Goal: Check status: Check status

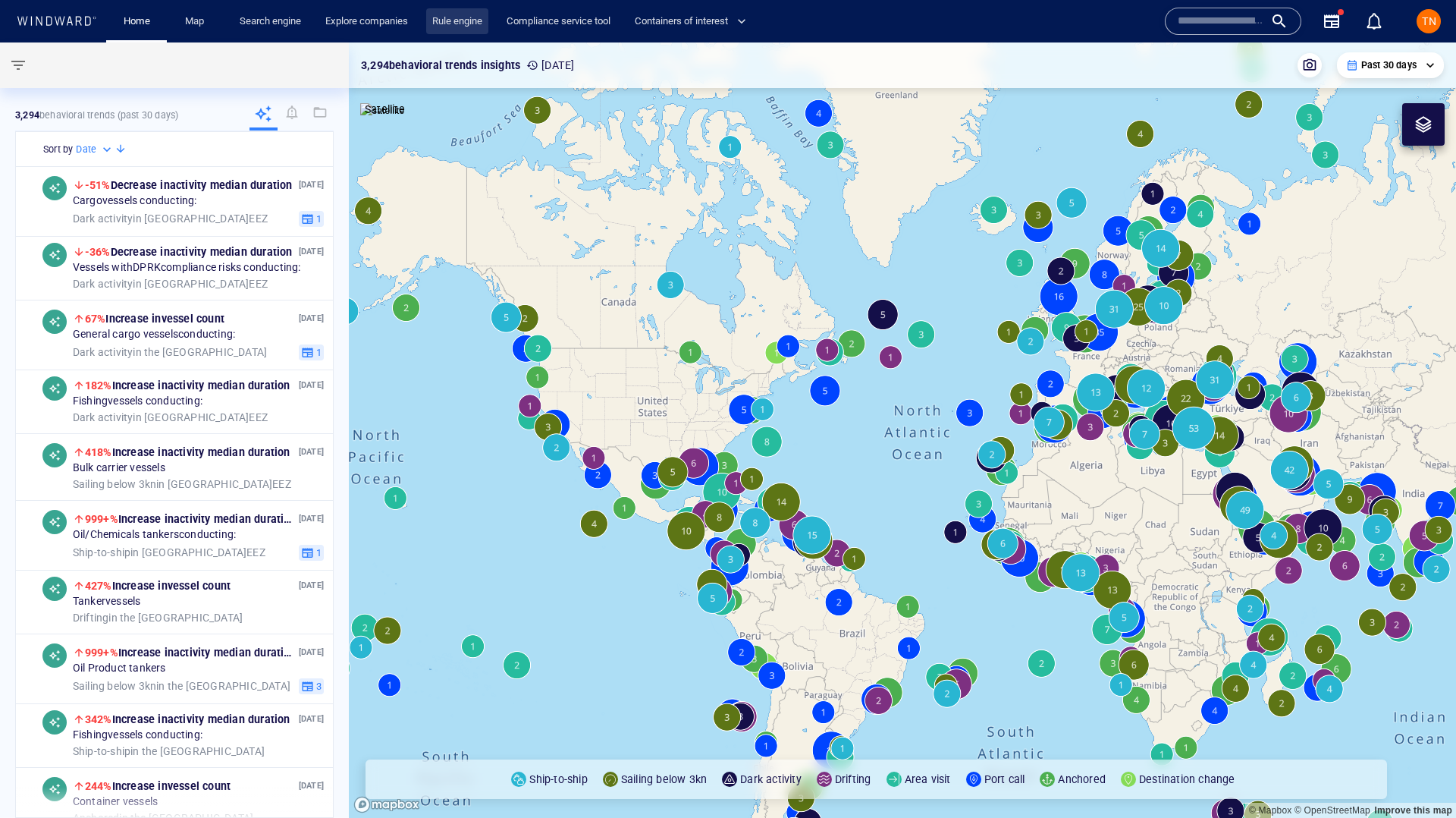
click at [456, 25] on link "Rule engine" at bounding box center [457, 21] width 62 height 26
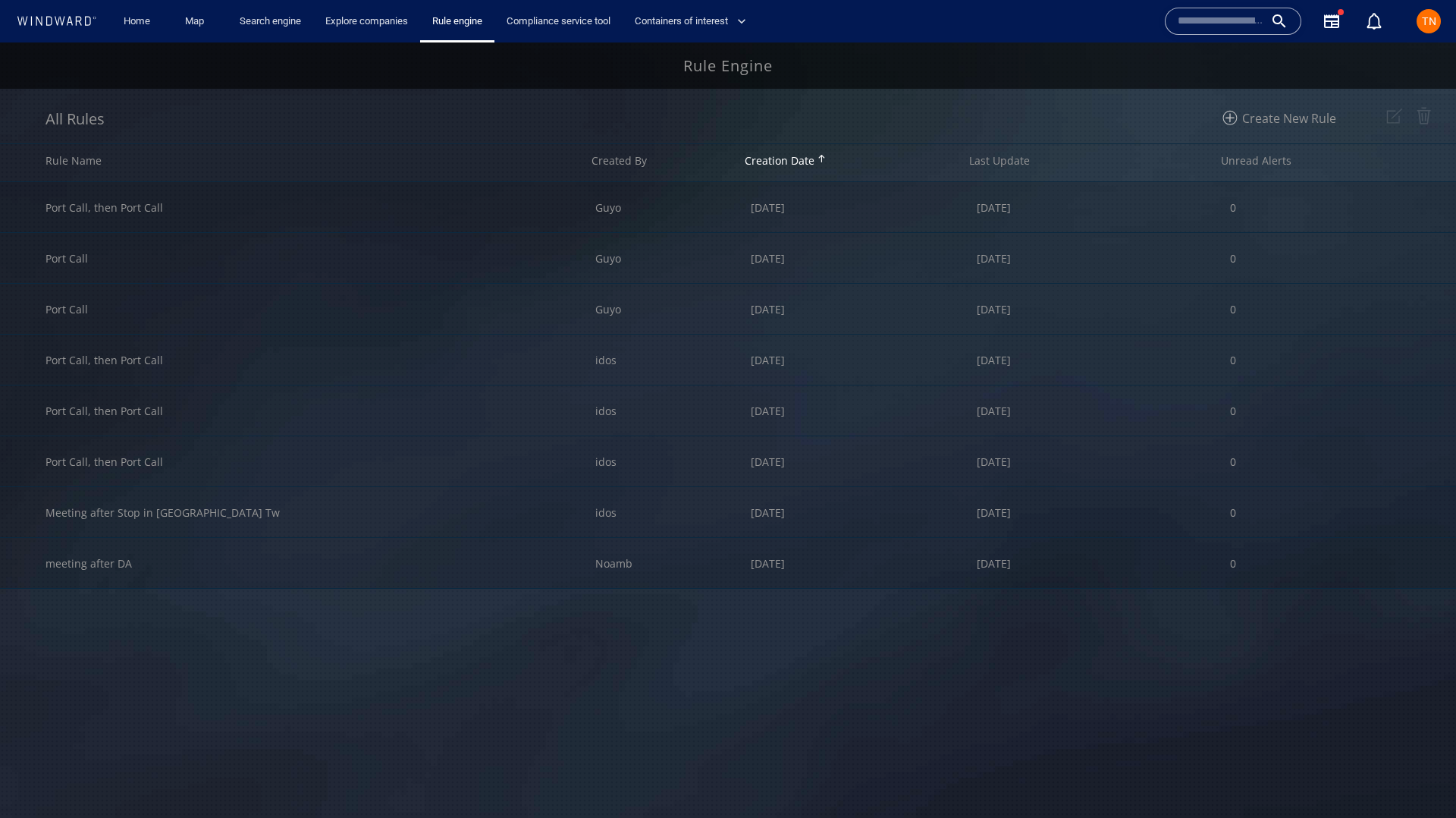
click at [599, 675] on div "Port Call, then Port Call Guyo [DATE] [DATE] 0 Port Call Guyo [DATE] [DATE] 0 P…" at bounding box center [728, 499] width 1456 height 635
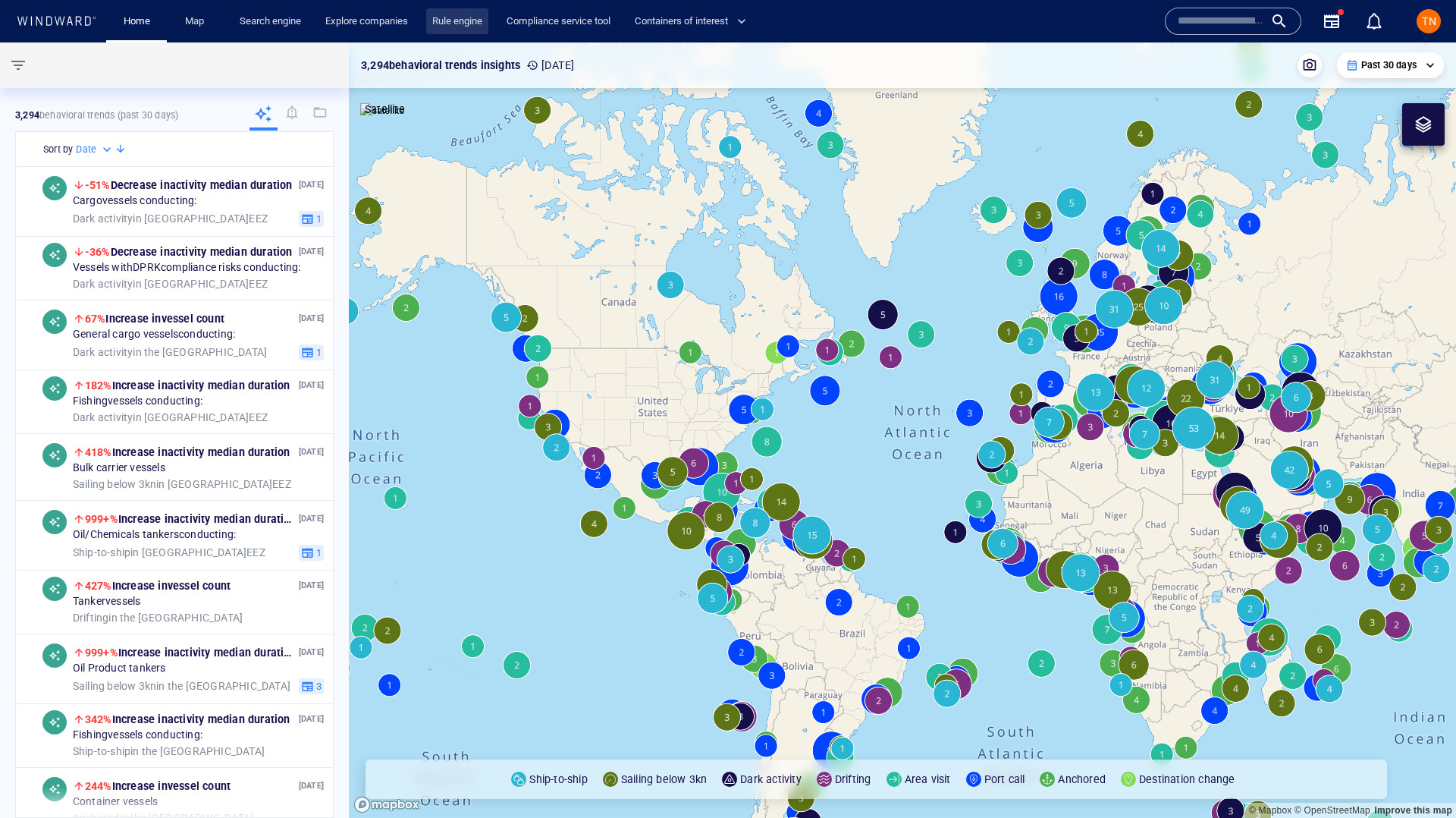
click at [463, 21] on link "Rule engine" at bounding box center [457, 21] width 62 height 26
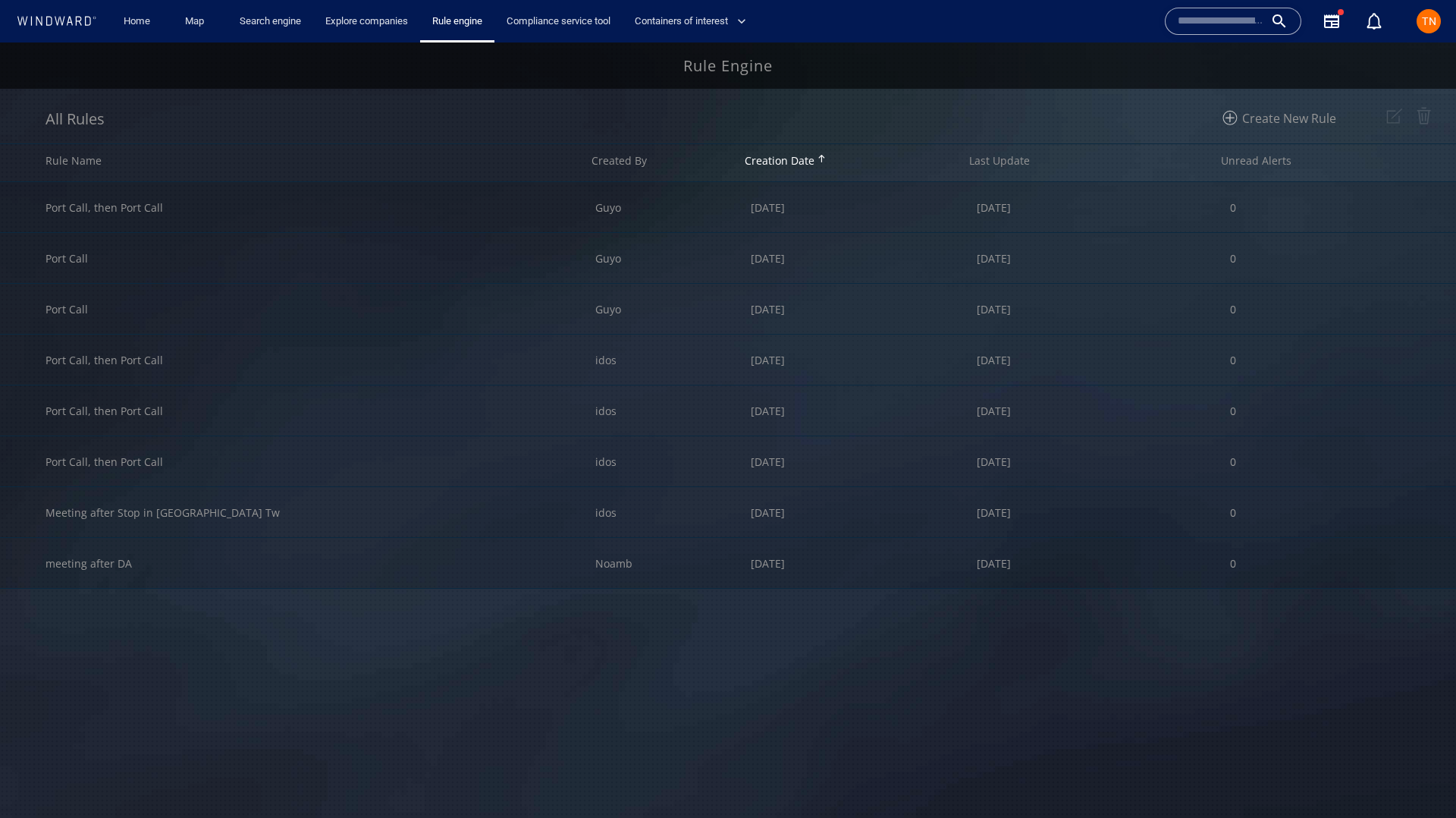
click at [355, 687] on div "Port Call, then Port Call Guyo [DATE] [DATE] 0 Port Call Guyo [DATE] [DATE] 0 P…" at bounding box center [728, 499] width 1456 height 635
click at [280, 355] on div "Port Call, then Port Call" at bounding box center [320, 359] width 550 height 50
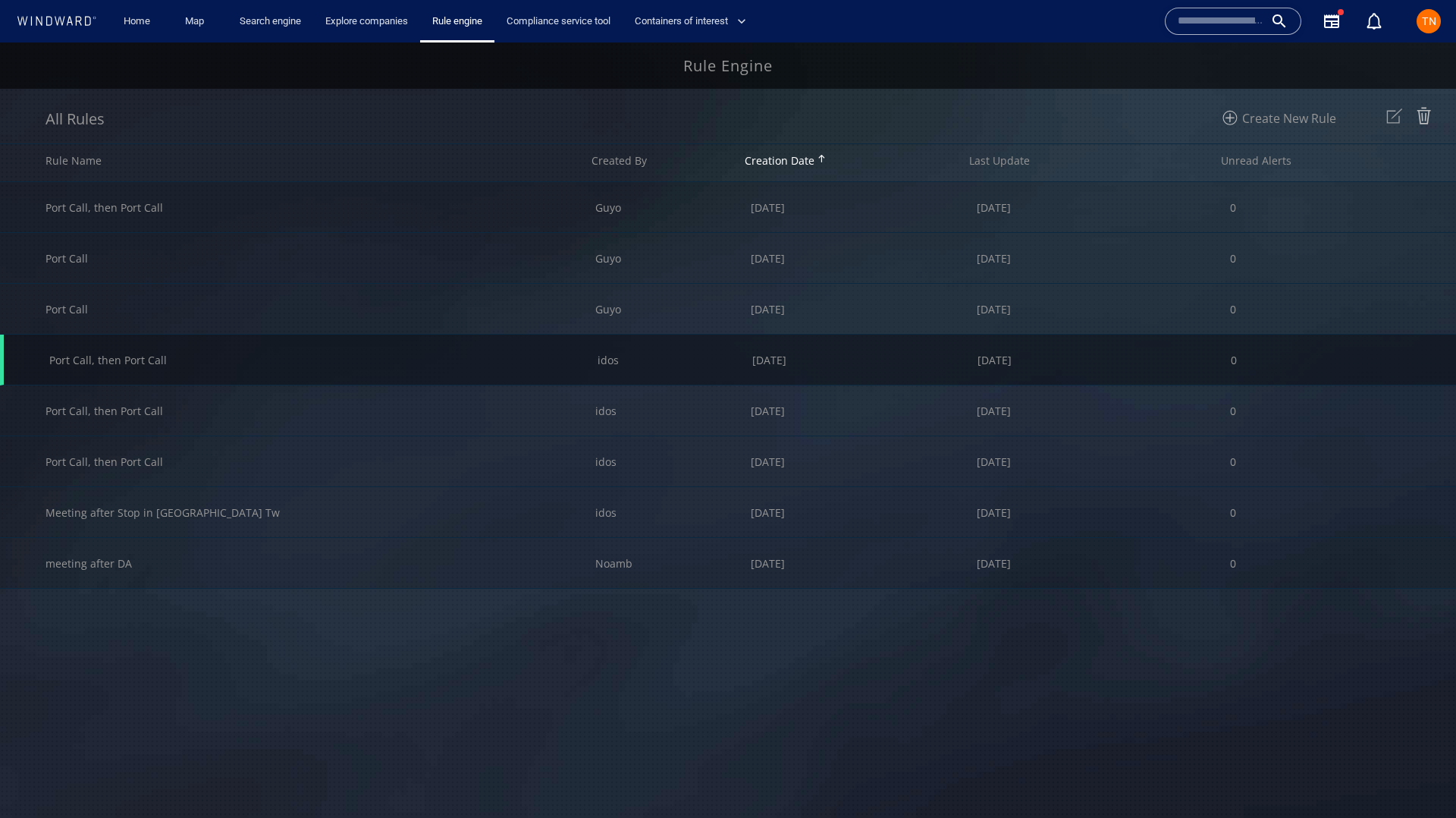
click at [1395, 116] on img at bounding box center [1394, 116] width 25 height 25
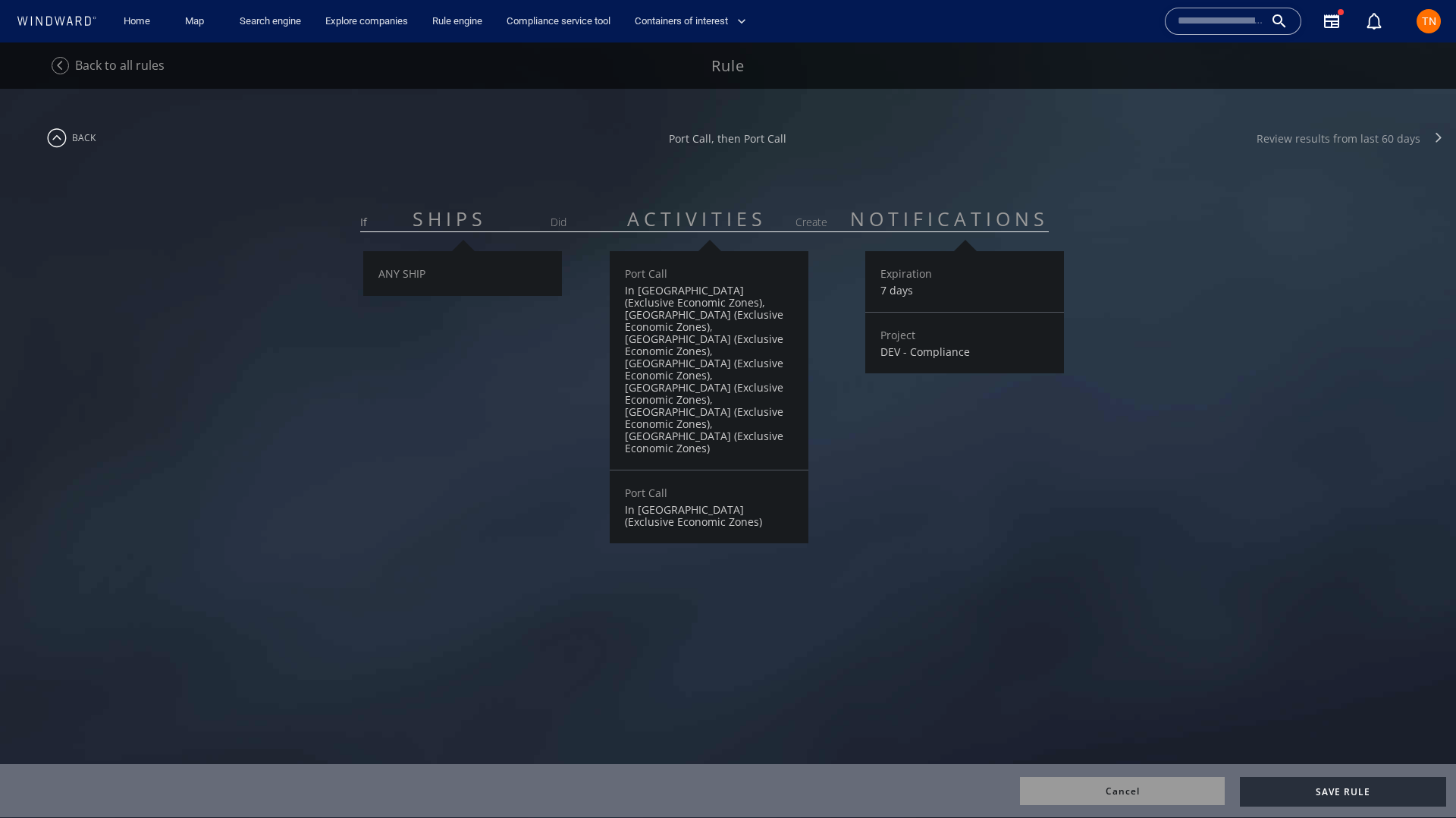
click at [1294, 139] on div "Review results from last 60 days" at bounding box center [1338, 139] width 164 height 15
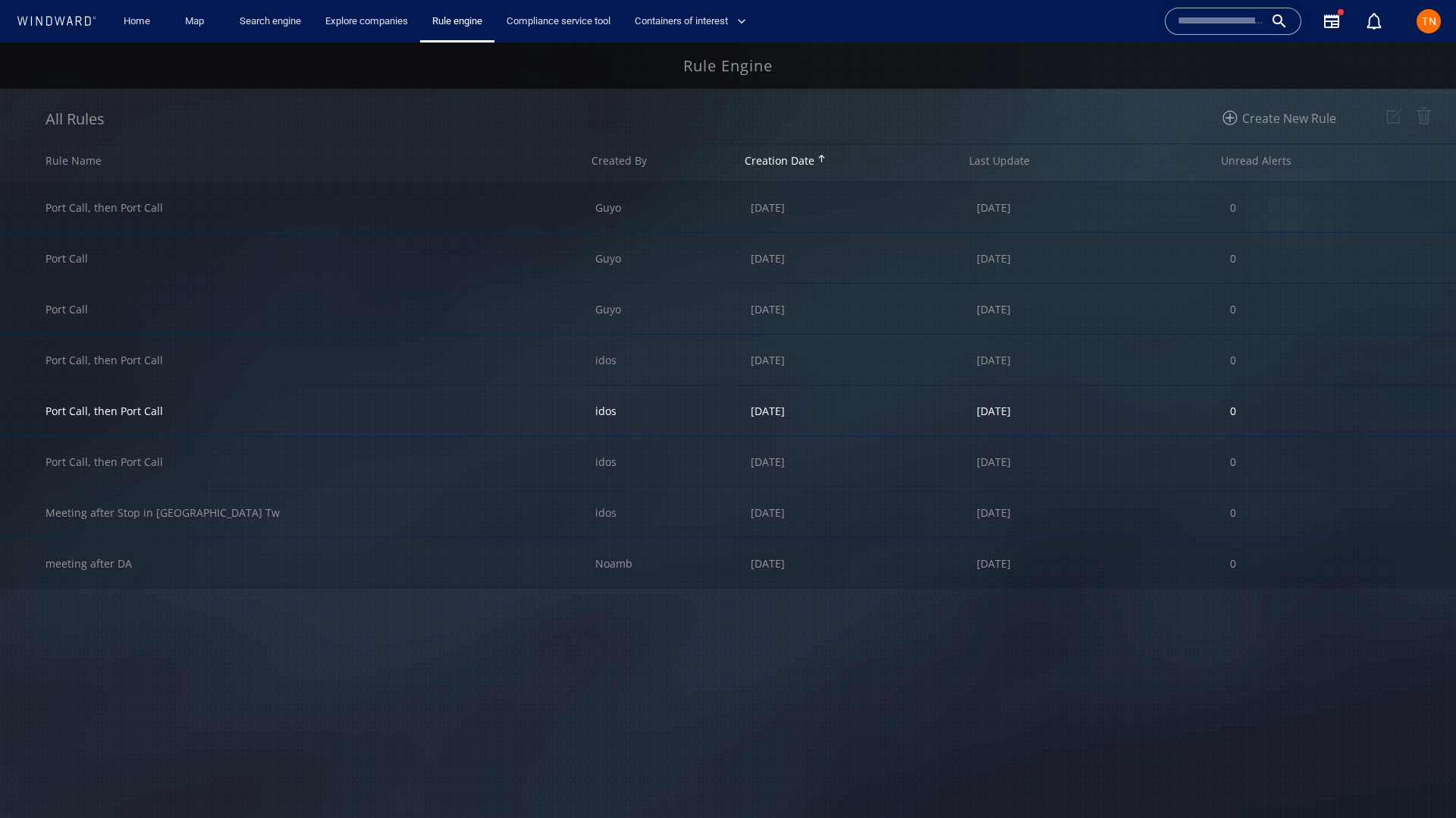
click at [431, 415] on div "Port Call, then Port Call" at bounding box center [320, 410] width 550 height 50
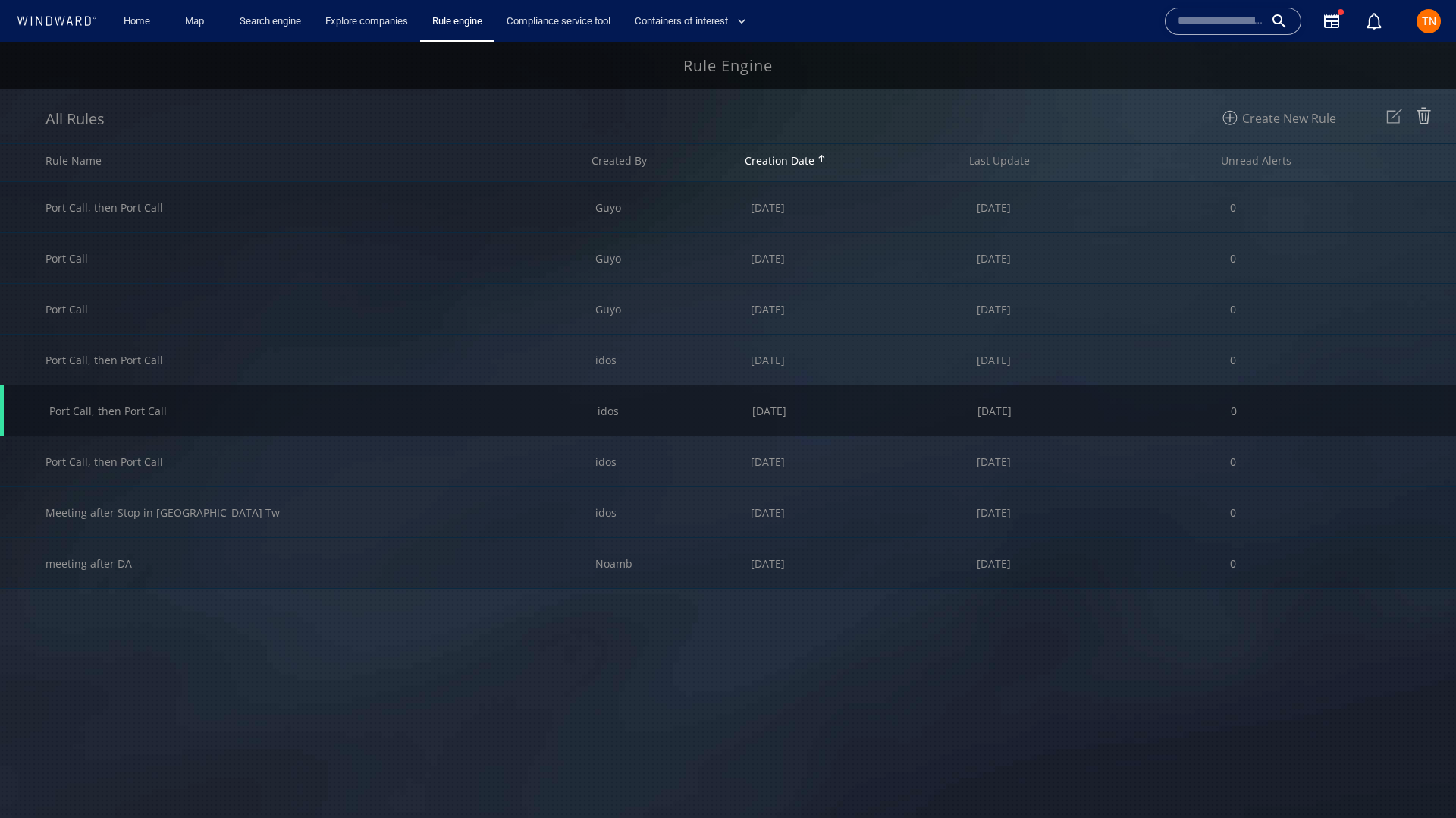
click at [1388, 127] on img at bounding box center [1394, 116] width 25 height 25
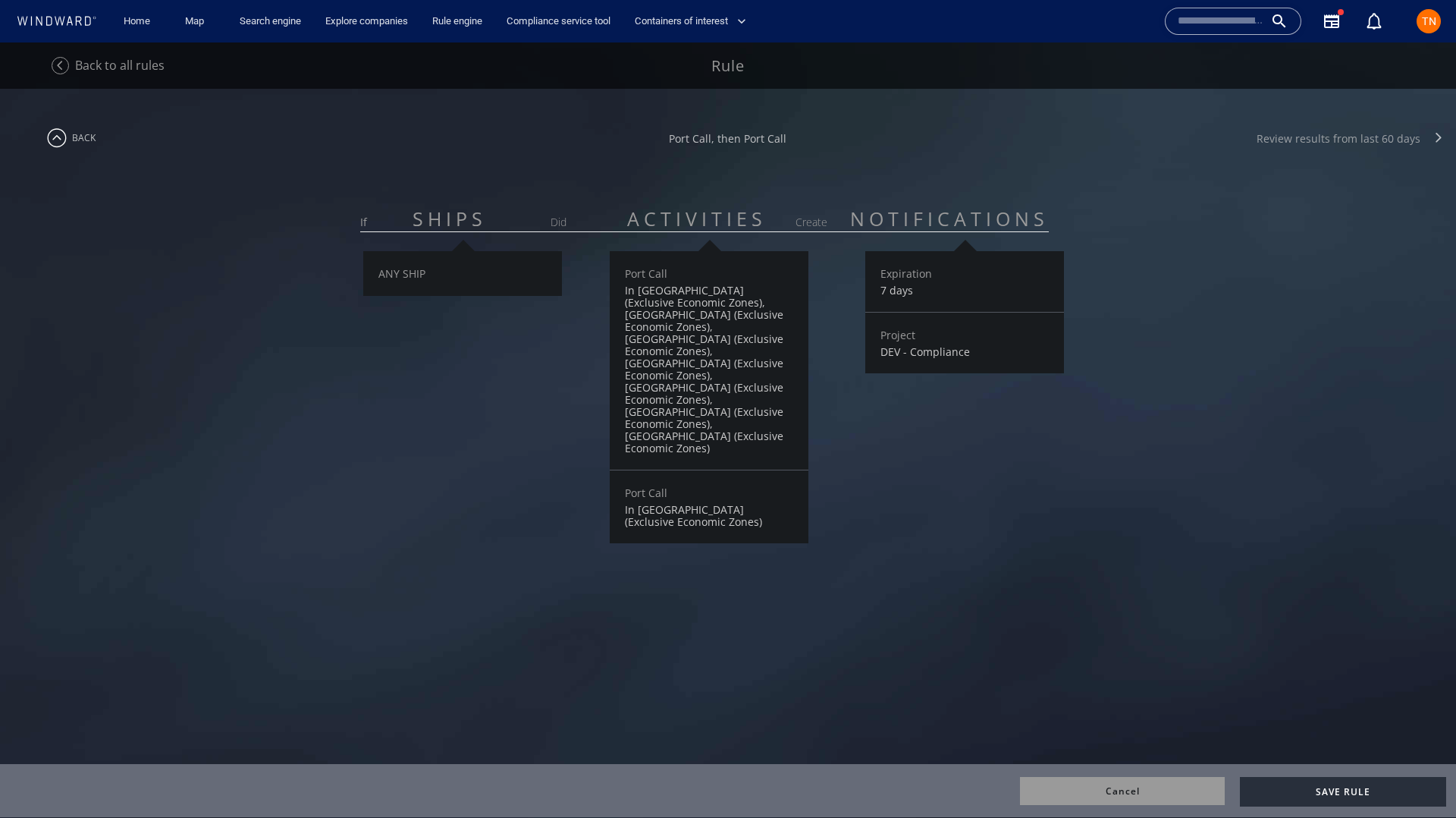
click at [1327, 133] on div "Review results from last 60 days" at bounding box center [1338, 139] width 164 height 15
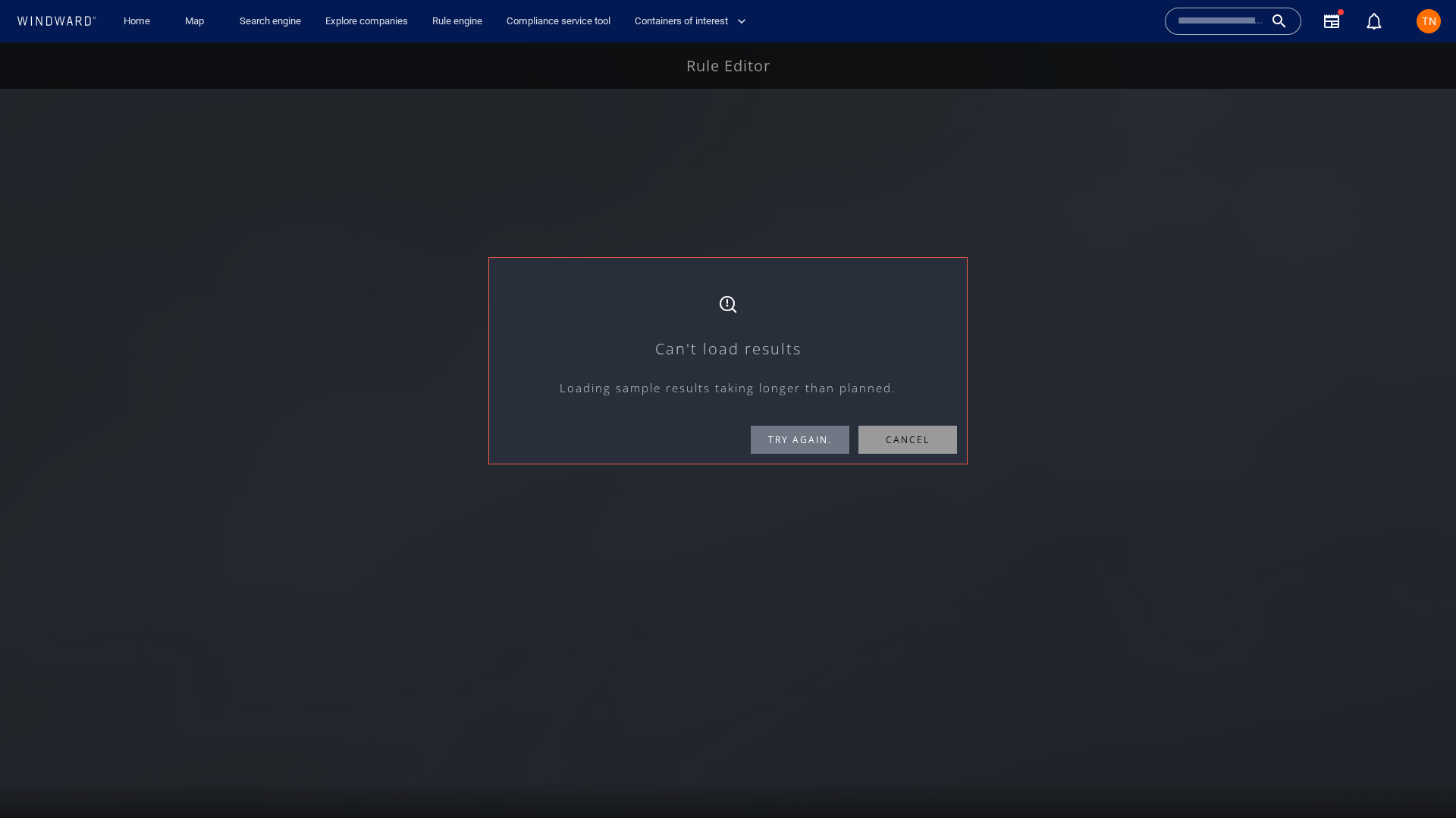
click at [800, 427] on span "Try again." at bounding box center [800, 439] width 98 height 28
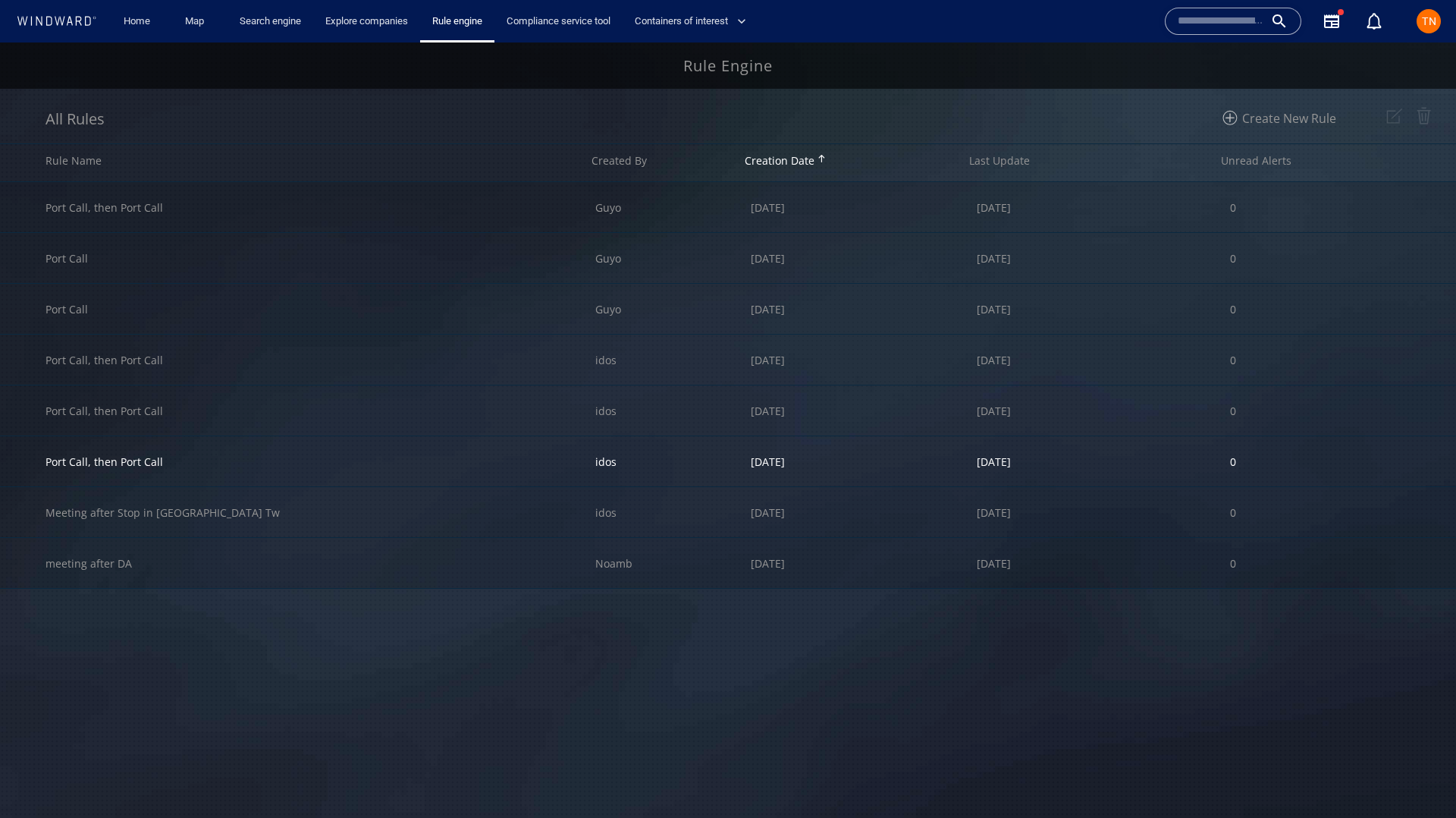
click at [908, 477] on div "[DATE]" at bounding box center [864, 461] width 226 height 50
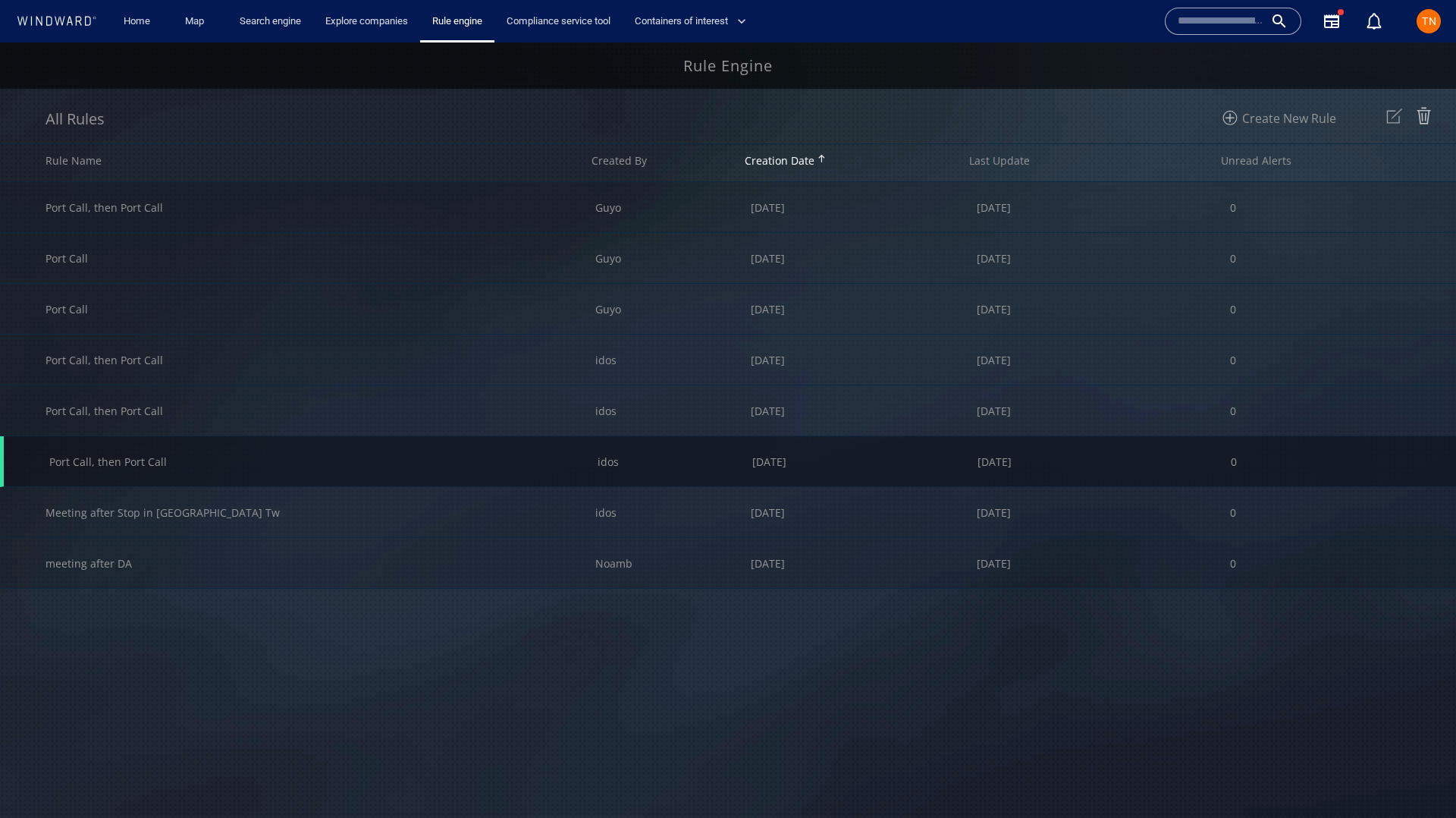
click at [1392, 119] on img at bounding box center [1394, 116] width 25 height 25
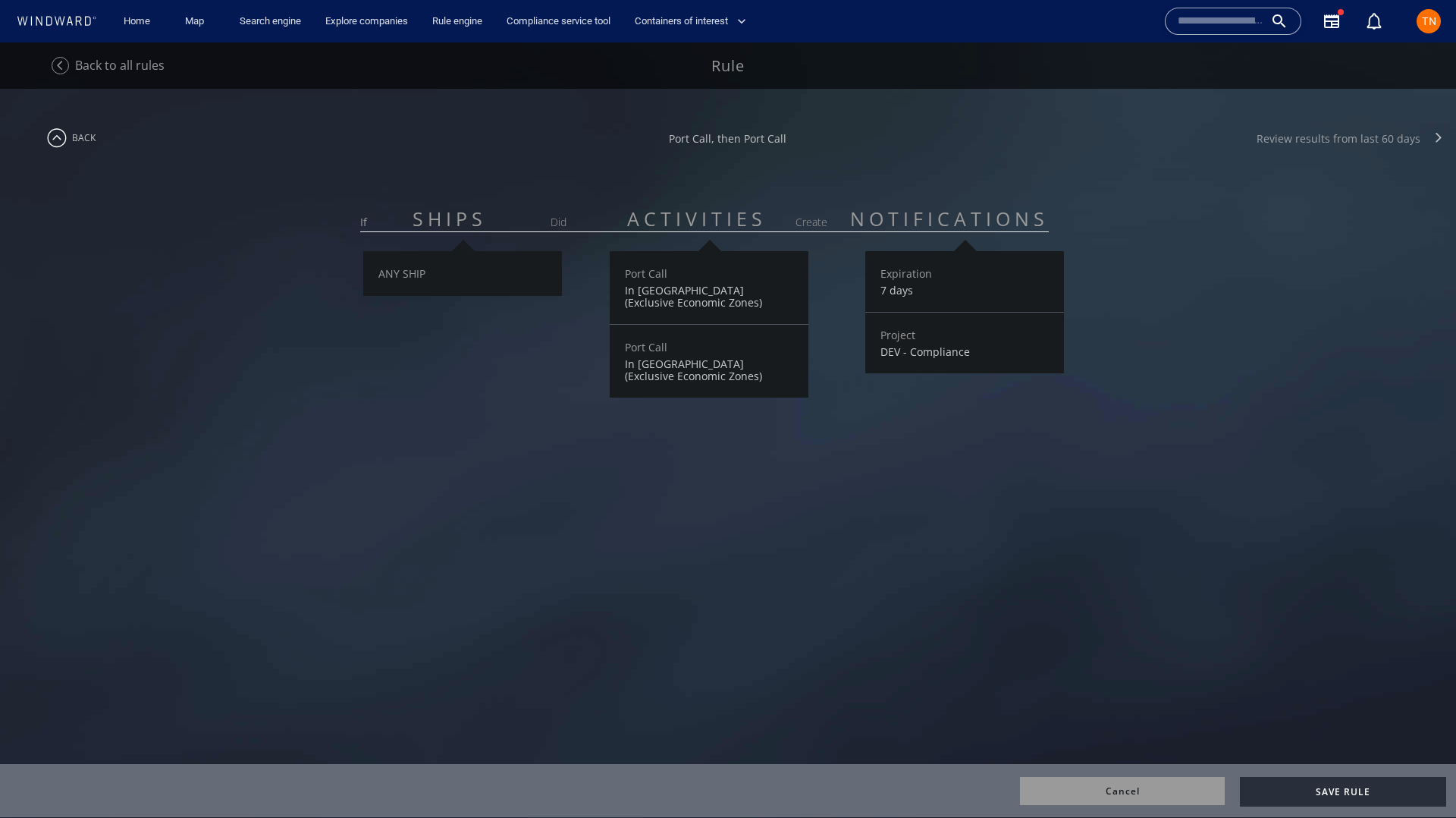
click at [1327, 140] on div "Review results from last 60 days" at bounding box center [1338, 139] width 164 height 15
